Goal: Task Accomplishment & Management: Manage account settings

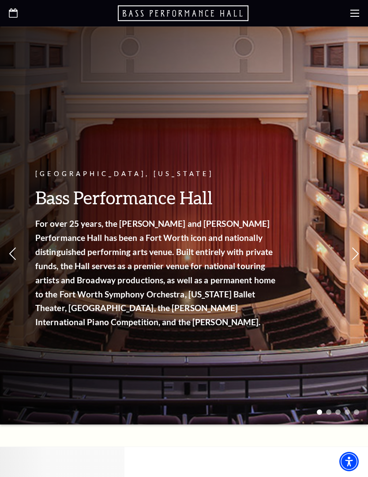
click at [356, 4] on div at bounding box center [184, 13] width 368 height 26
click at [353, 15] on icon at bounding box center [354, 13] width 9 height 9
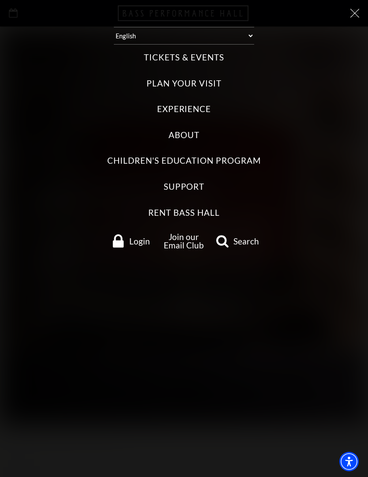
click at [128, 238] on link "Login" at bounding box center [131, 240] width 53 height 13
click at [122, 234] on use "Login" at bounding box center [118, 240] width 11 height 13
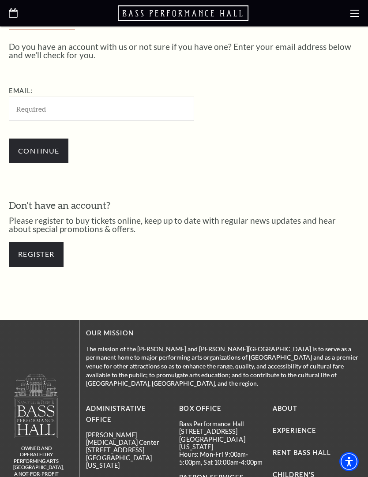
click at [34, 106] on input "Email:" at bounding box center [101, 109] width 185 height 24
type input "[EMAIL_ADDRESS][DOMAIN_NAME]"
click at [34, 149] on input "Continue" at bounding box center [39, 151] width 60 height 25
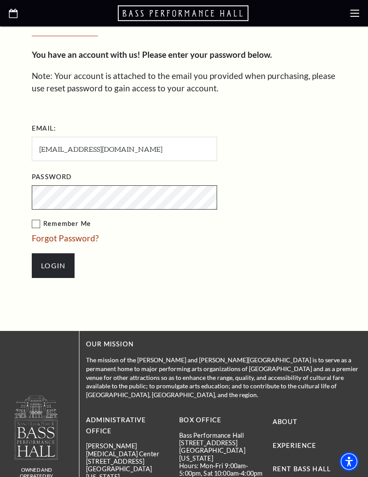
scroll to position [260, 0]
click at [34, 224] on label "Remember Me" at bounding box center [169, 224] width 274 height 11
click at [0, 0] on input "Remember Me" at bounding box center [0, 0] width 0 height 0
click at [54, 262] on input "Login" at bounding box center [53, 265] width 43 height 25
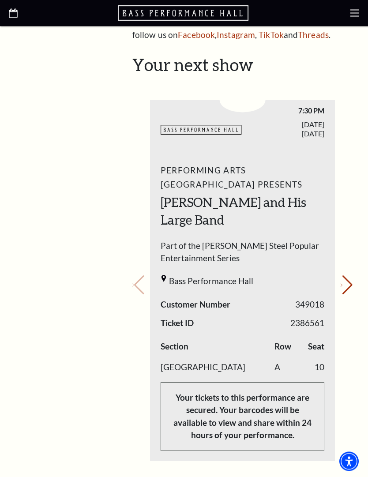
scroll to position [348, 0]
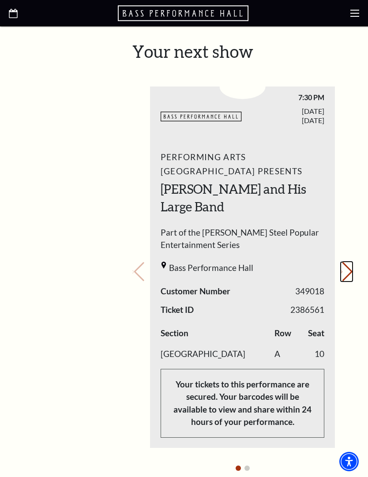
click at [342, 270] on icon "Next slide" at bounding box center [342, 271] width 2 height 3
click at [131, 273] on div "Loading... My Account Hi John, Welcome back! My Account Home My Profile Upcomin…" at bounding box center [242, 322] width 233 height 1073
click at [134, 270] on icon "Previous slide" at bounding box center [133, 271] width 2 height 3
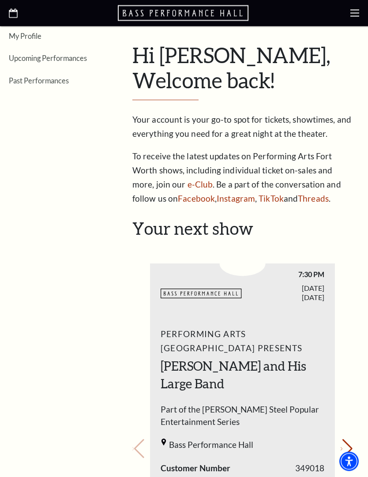
scroll to position [171, 0]
click at [314, 337] on span "Performing Arts Fort Worth Presents" at bounding box center [243, 341] width 164 height 28
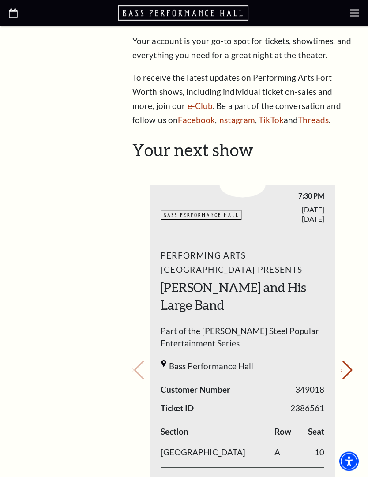
scroll to position [316, 0]
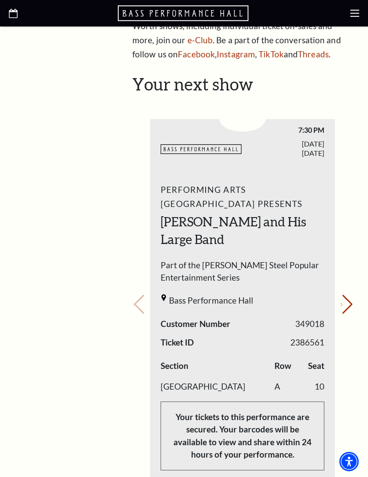
click at [62, 351] on div "My Account Home My Profile Upcoming Performances Past Performances" at bounding box center [61, 355] width 104 height 1073
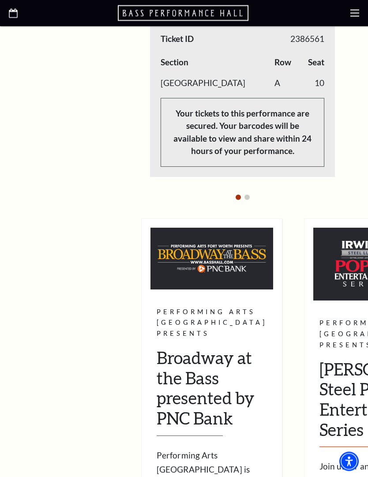
scroll to position [619, 0]
